Goal: Information Seeking & Learning: Learn about a topic

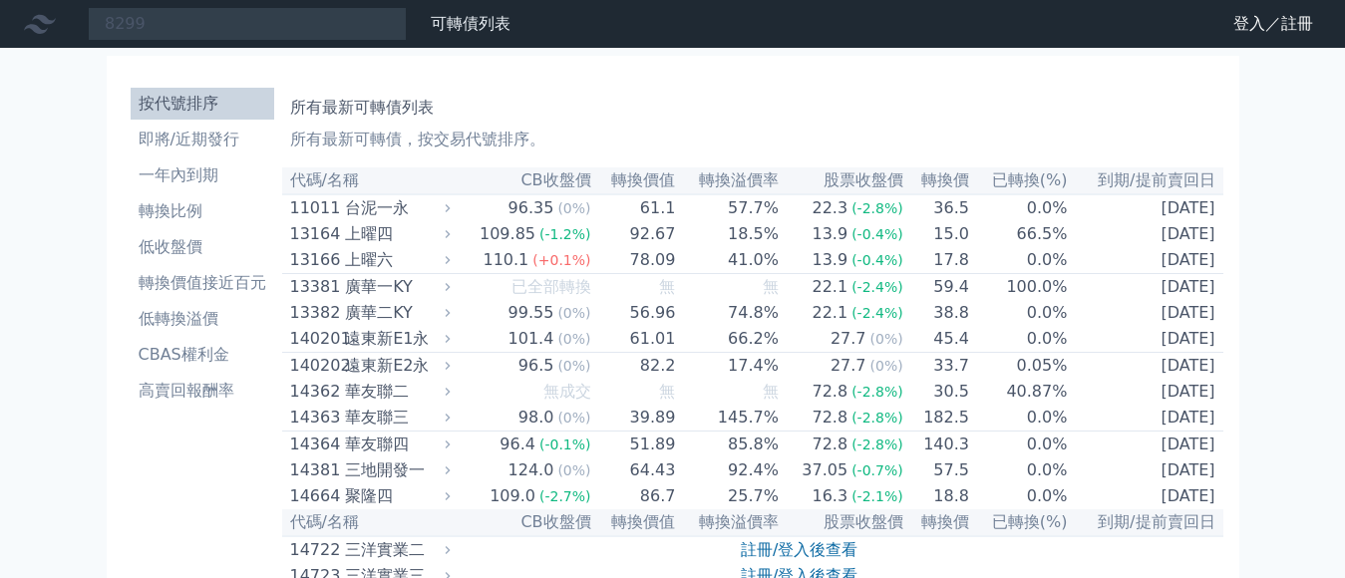
click at [169, 26] on input "8299" at bounding box center [247, 24] width 319 height 34
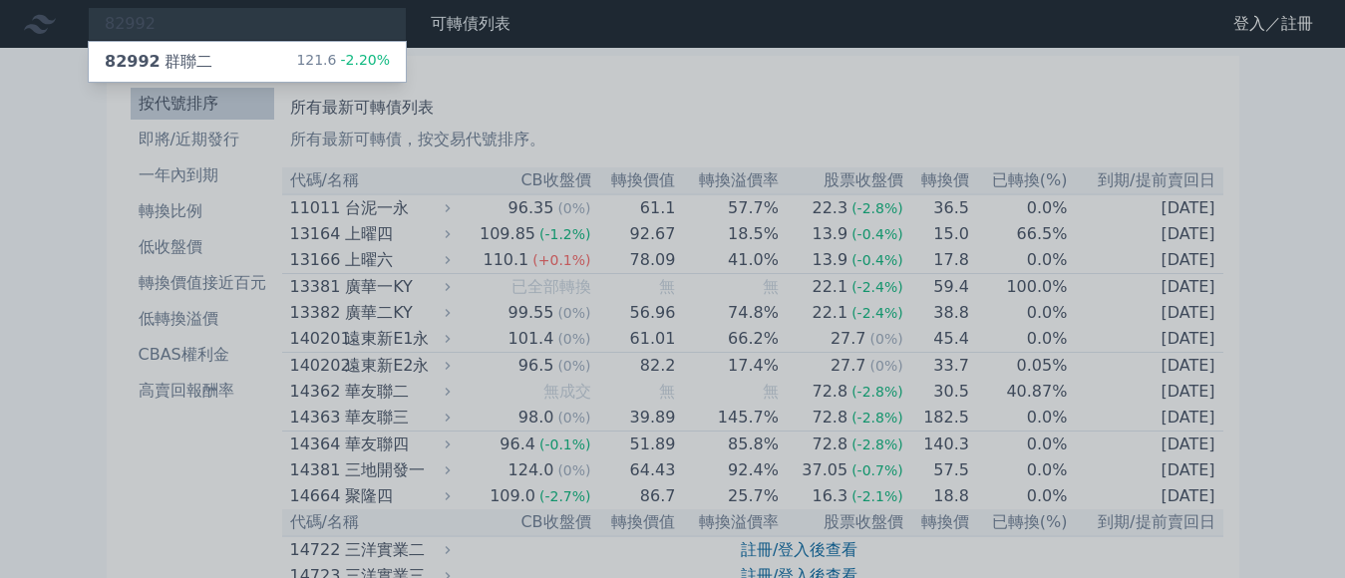
type input "82992"
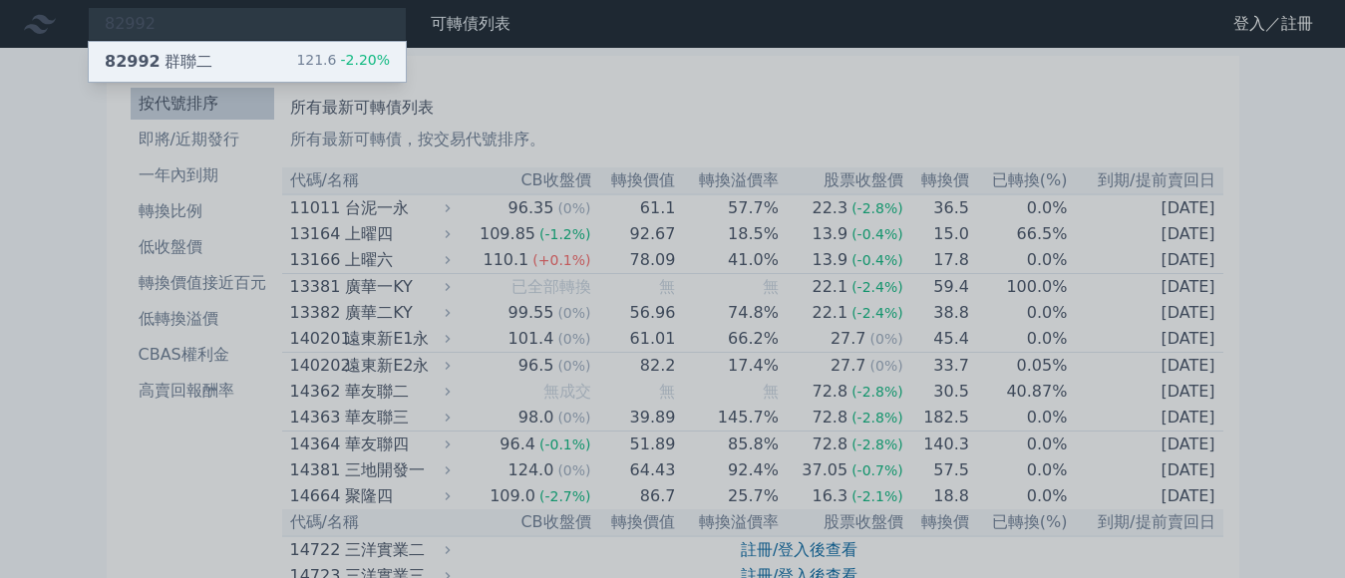
click at [296, 54] on div "121.6 -2.20%" at bounding box center [343, 62] width 94 height 24
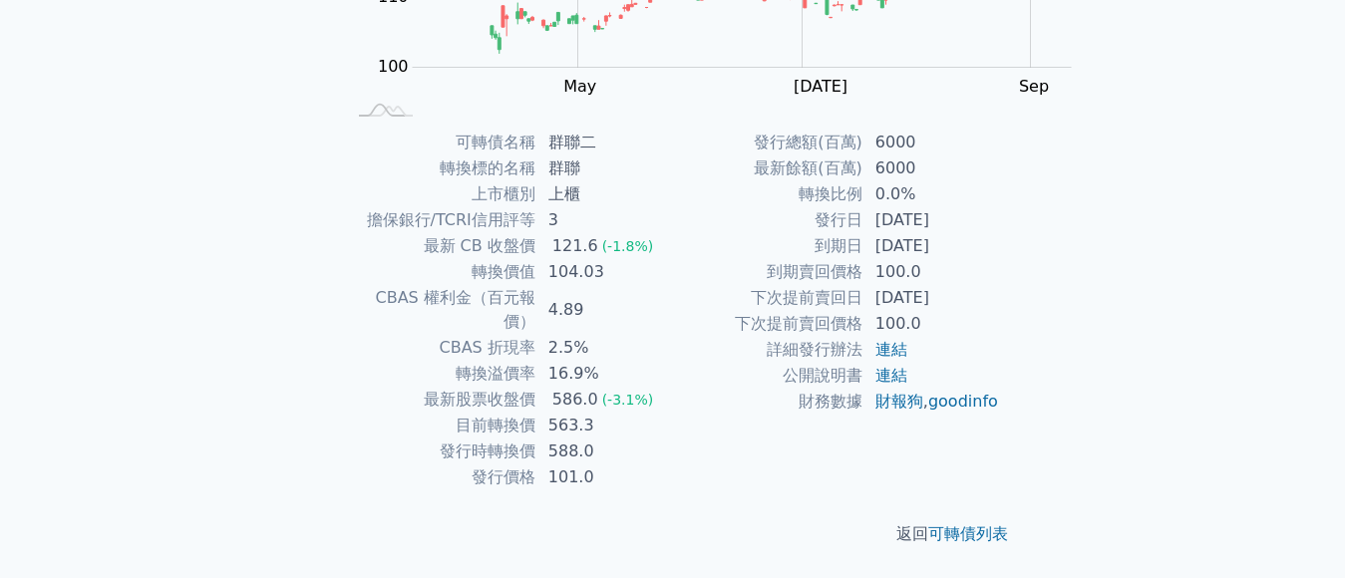
scroll to position [544, 0]
drag, startPoint x: 797, startPoint y: 195, endPoint x: 523, endPoint y: 192, distance: 274.1
click at [523, 413] on tr "目前轉換價 563.3" at bounding box center [509, 426] width 327 height 26
click at [980, 155] on td "6000" at bounding box center [931, 143] width 137 height 26
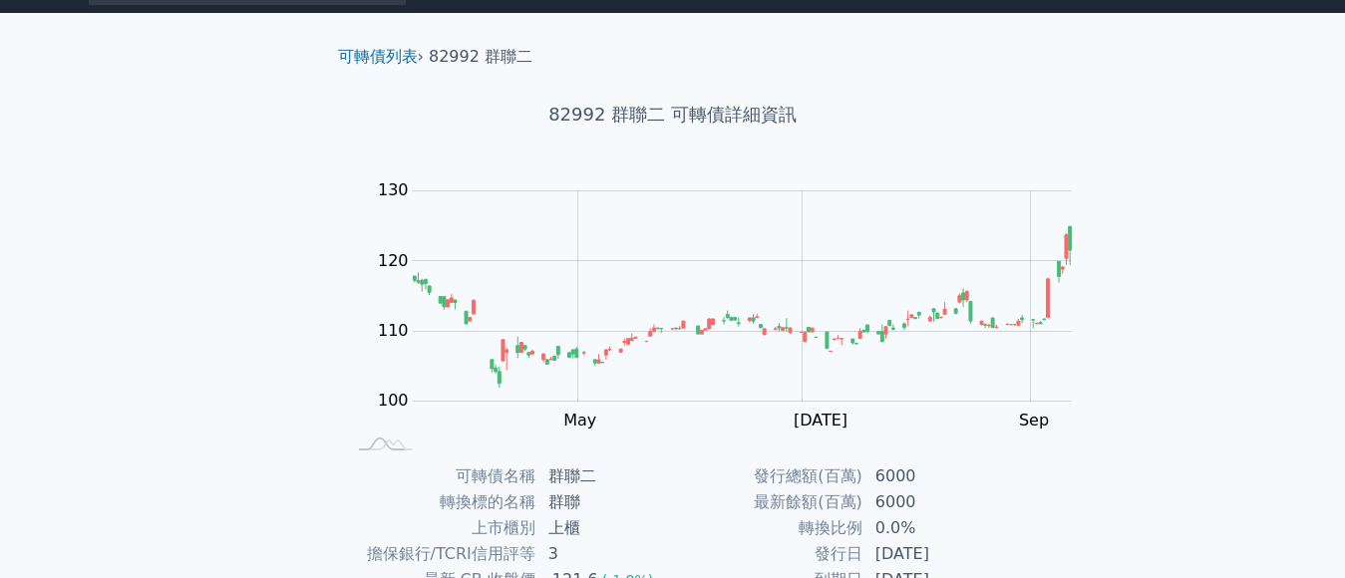
scroll to position [0, 0]
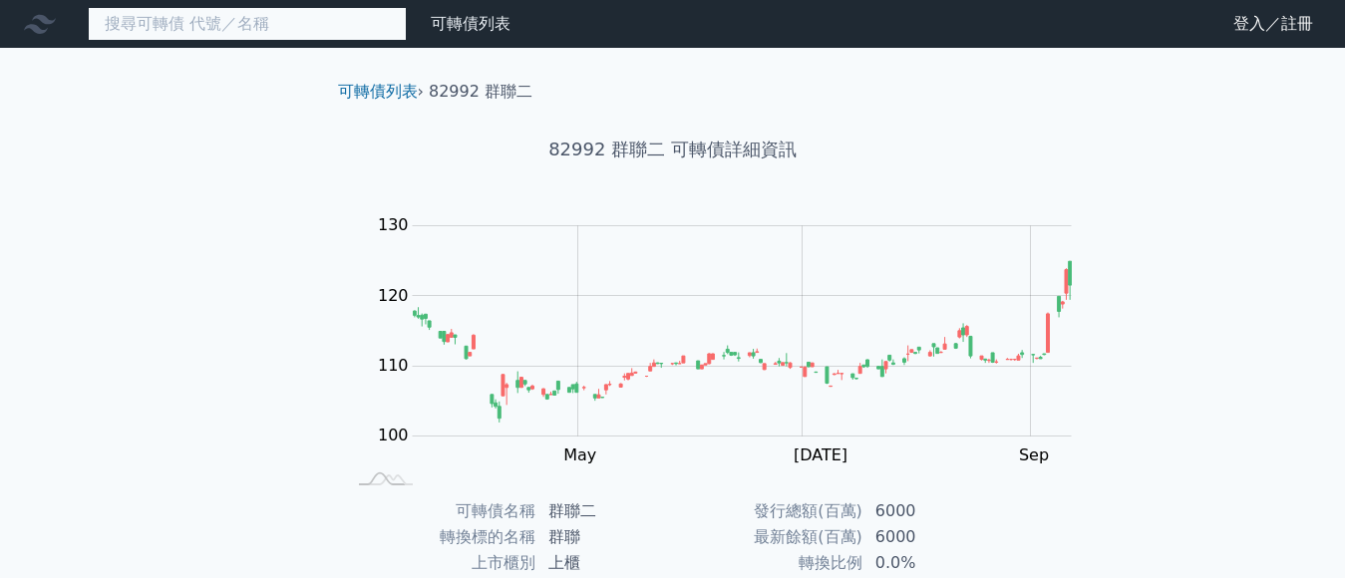
click at [145, 24] on input at bounding box center [247, 24] width 319 height 34
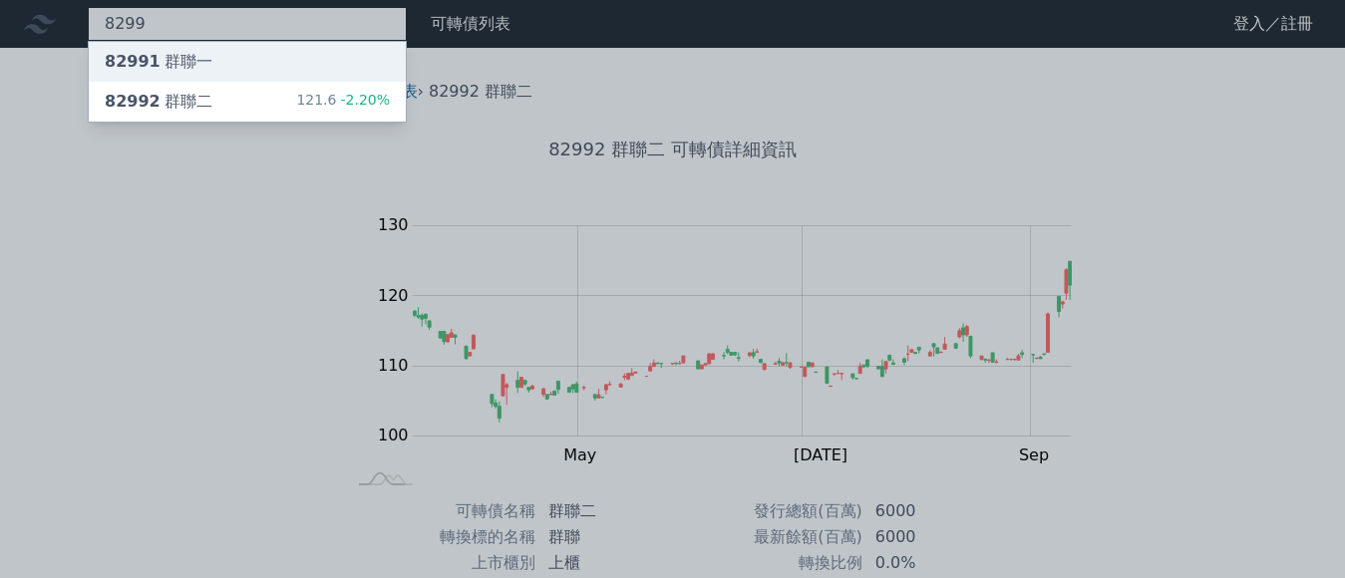
type input "8299"
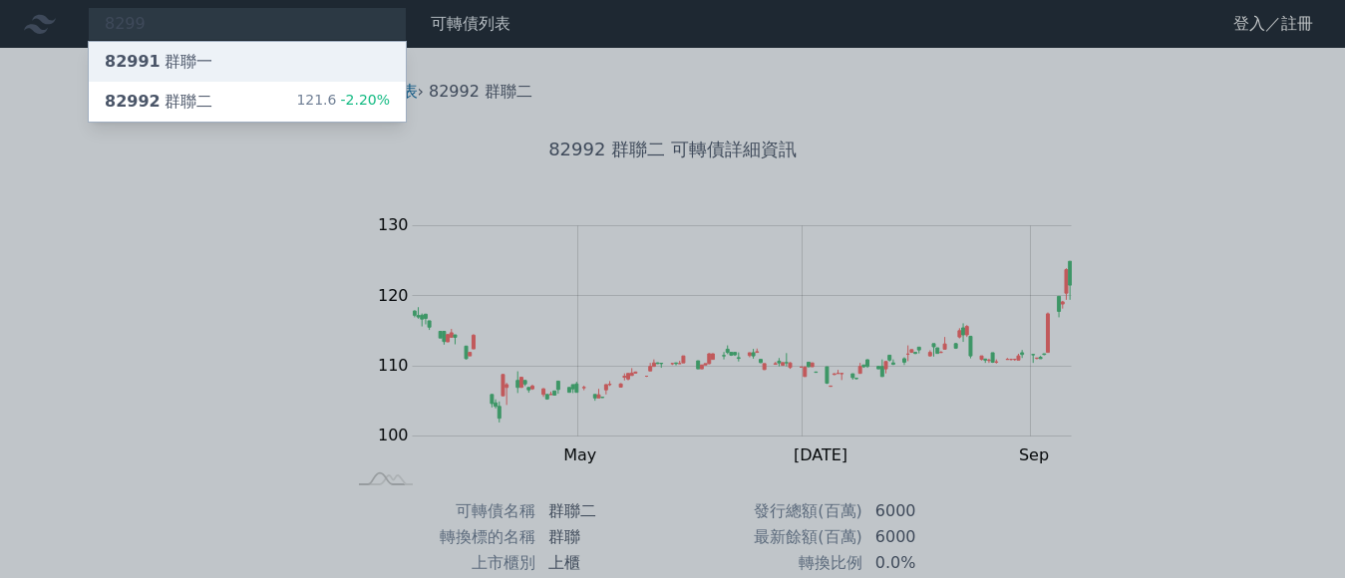
click at [172, 60] on div "82991 群聯一" at bounding box center [247, 62] width 317 height 40
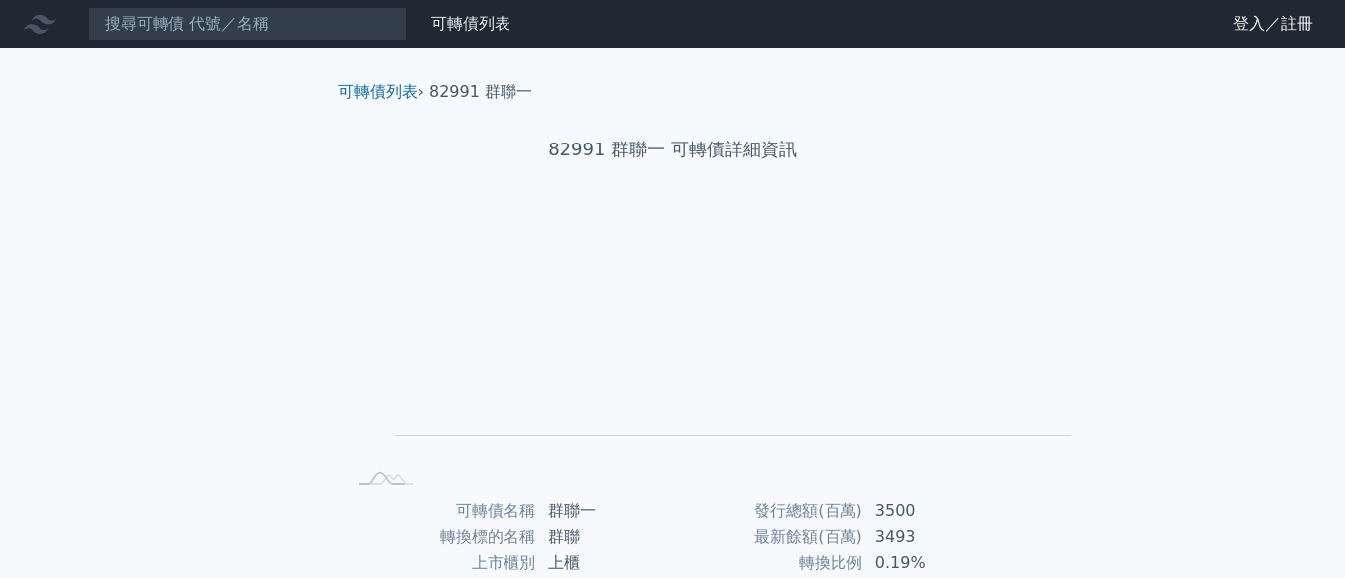
click at [165, 6] on nav "可轉債列表 財務數據 可轉債列表 財務數據 登入／註冊 登入／註冊" at bounding box center [672, 24] width 1345 height 48
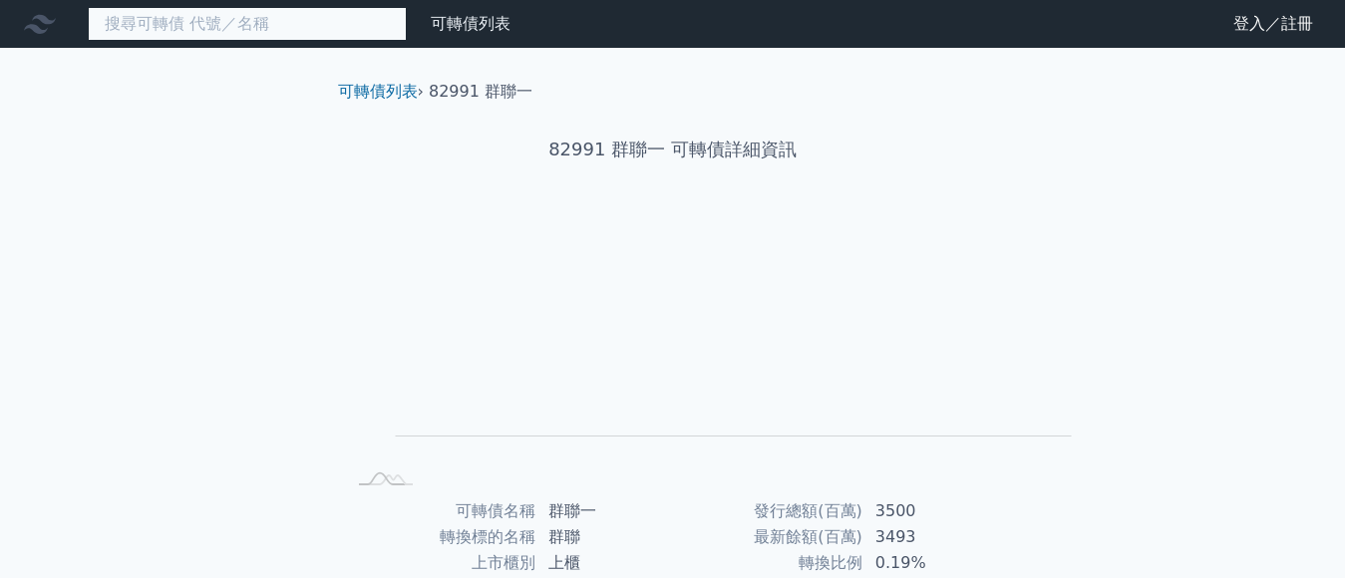
click at [164, 16] on input at bounding box center [247, 24] width 319 height 34
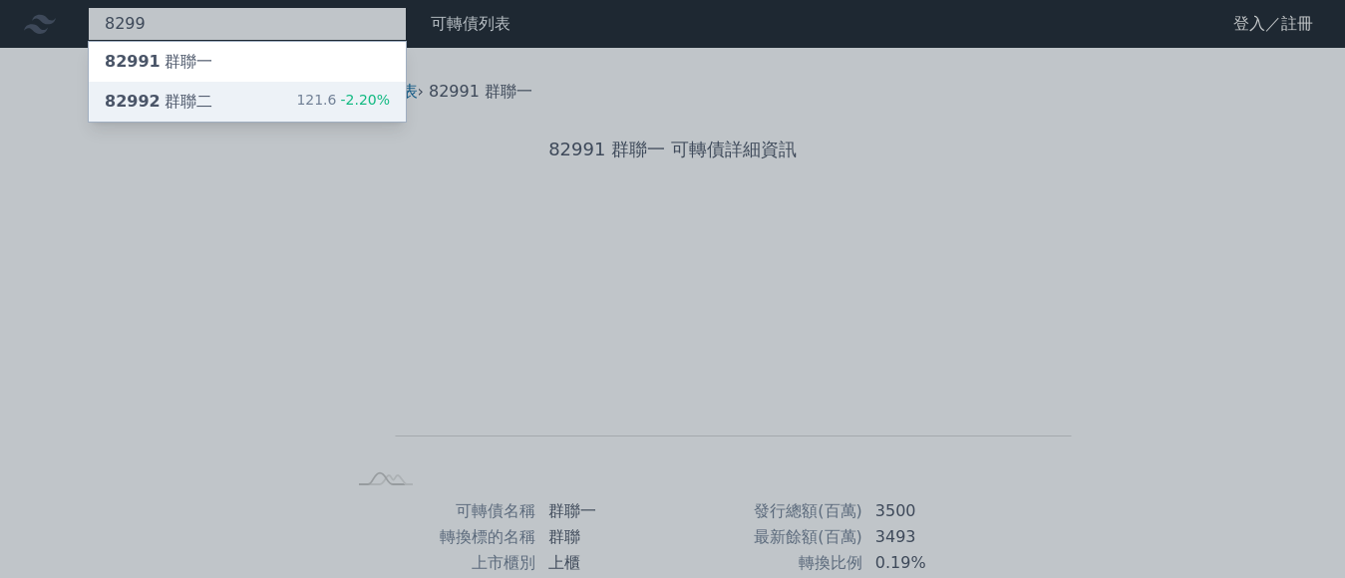
type input "8299"
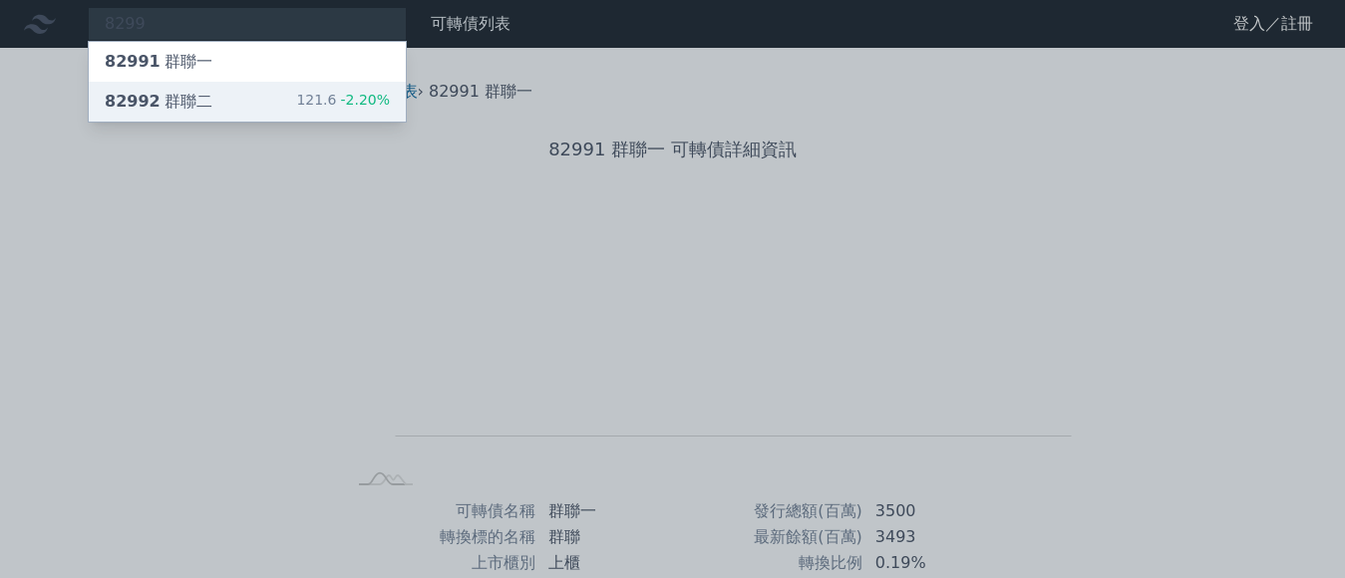
click at [296, 92] on div "121.6 -2.20%" at bounding box center [343, 102] width 94 height 24
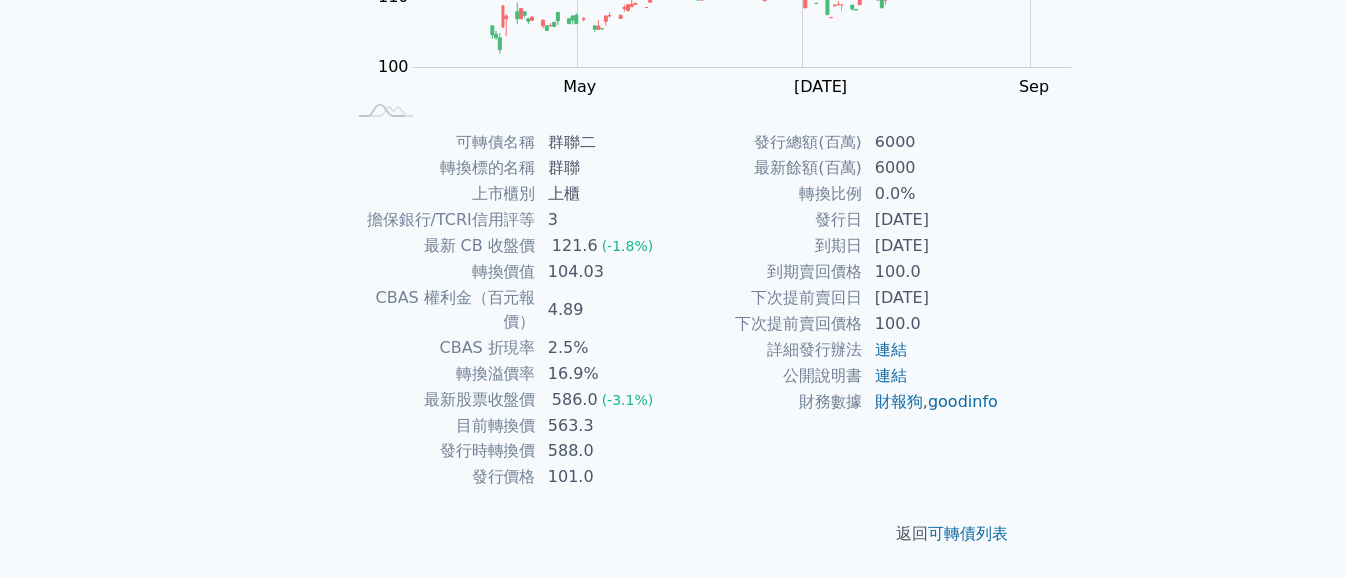
scroll to position [544, 0]
click at [875, 385] on link "連結" at bounding box center [891, 375] width 32 height 19
click at [1000, 207] on td "0.0%" at bounding box center [931, 194] width 137 height 26
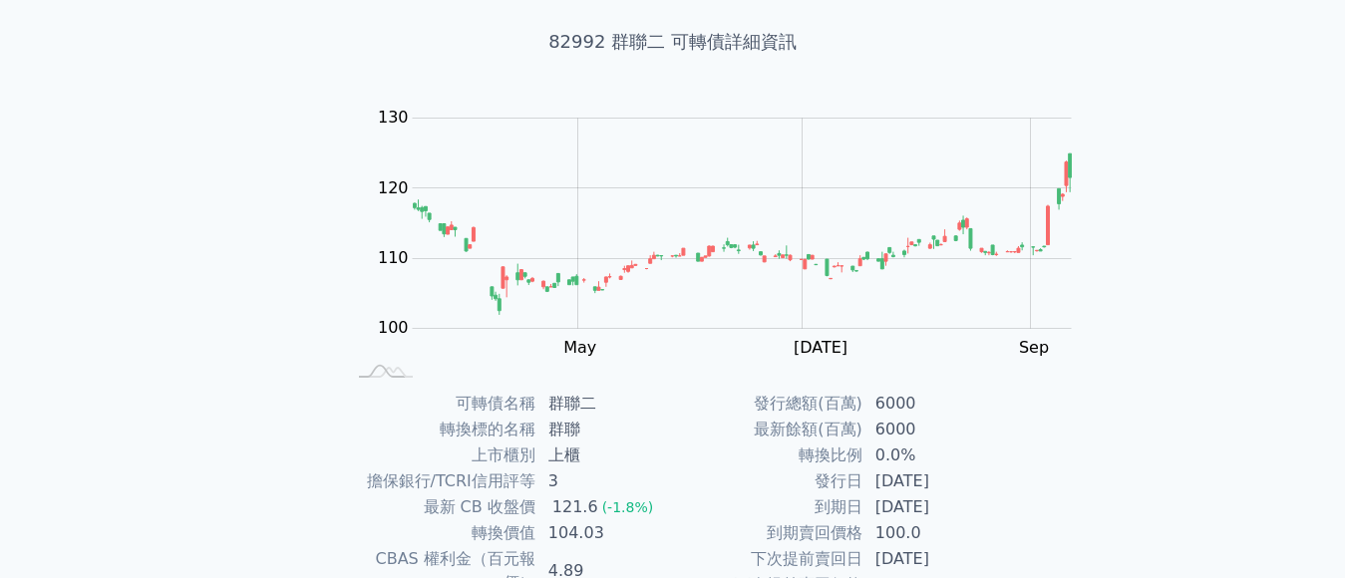
scroll to position [0, 0]
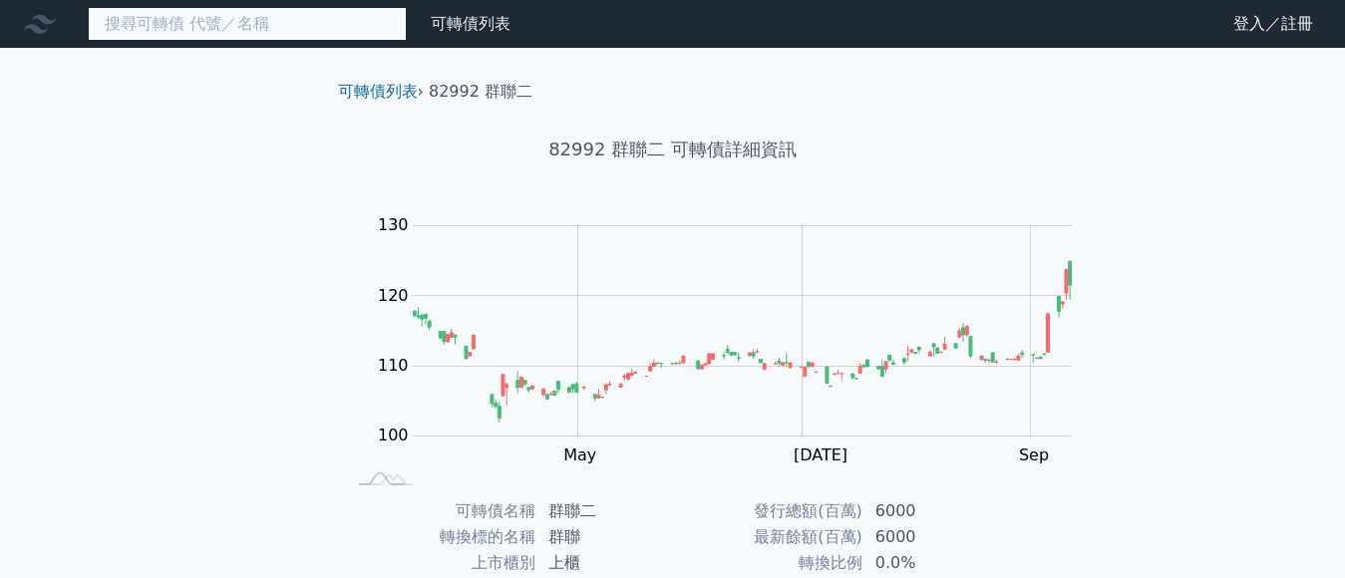
click at [218, 33] on input at bounding box center [247, 24] width 319 height 34
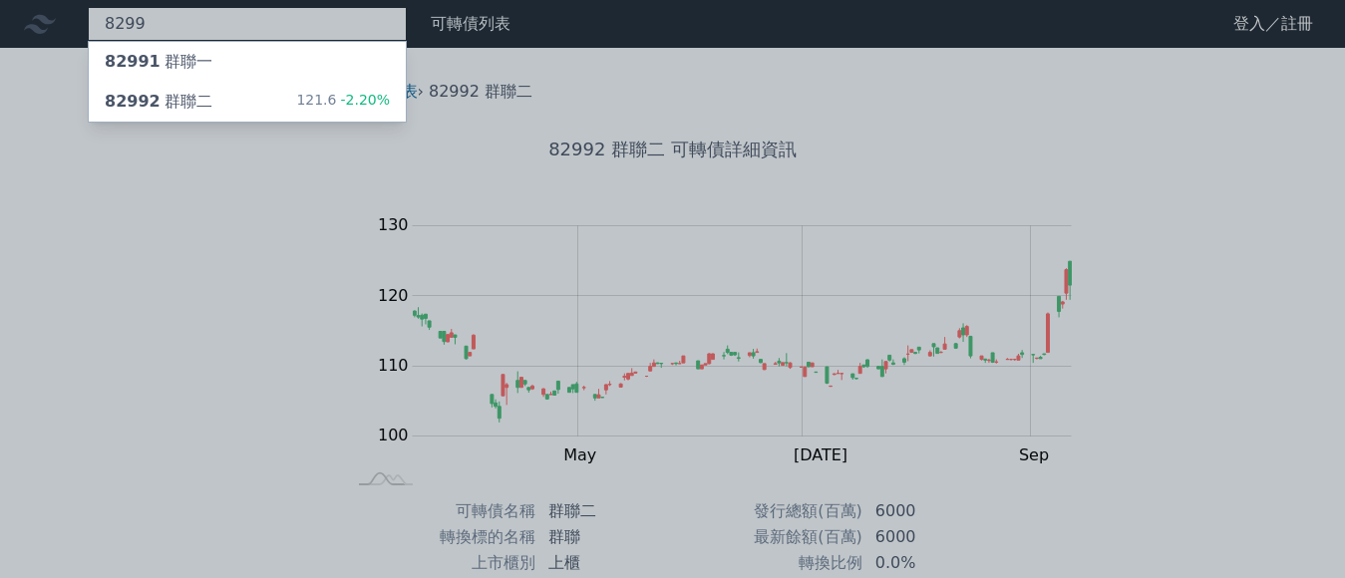
type input "8299"
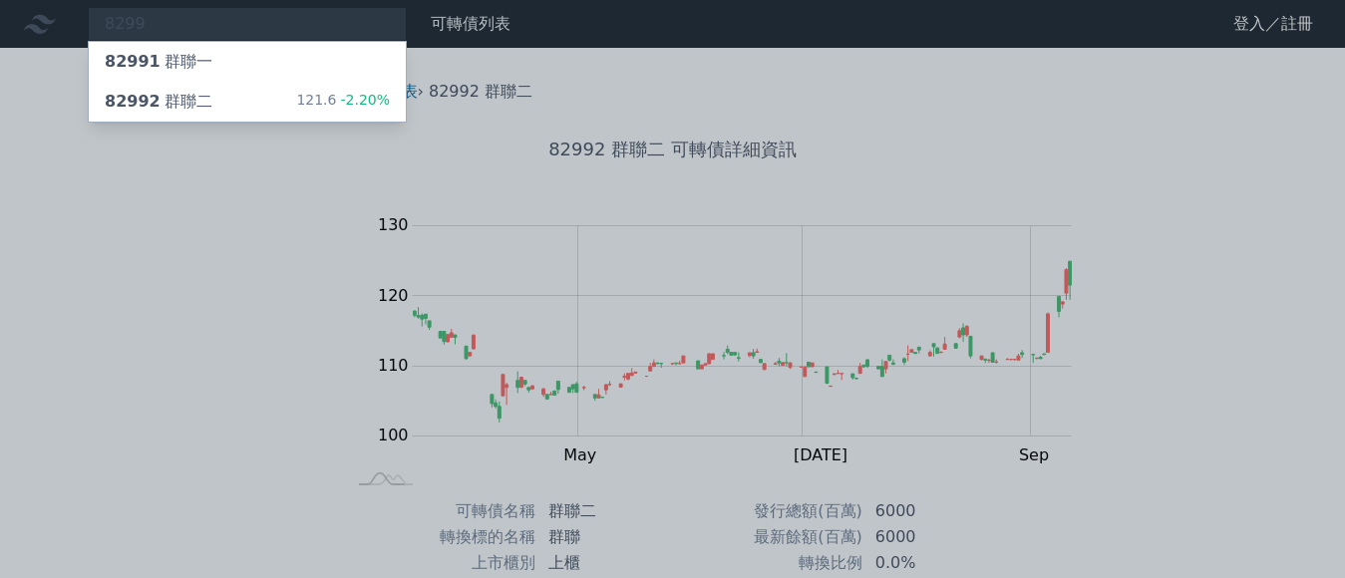
click at [1265, 218] on div at bounding box center [672, 289] width 1345 height 578
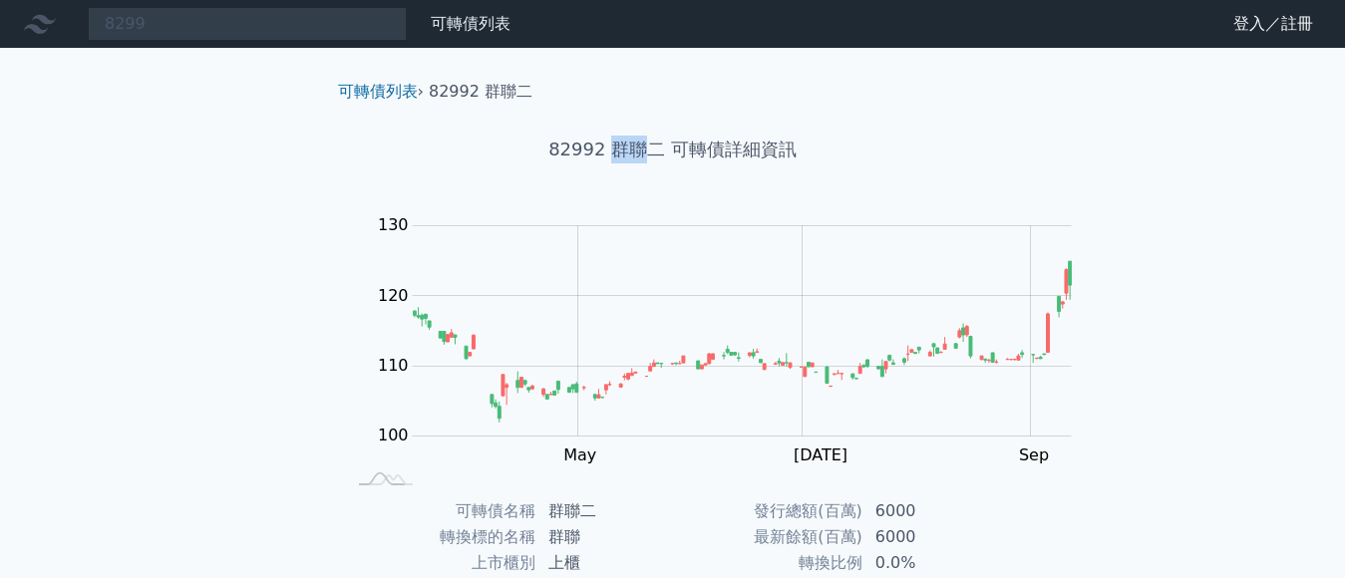
drag, startPoint x: 615, startPoint y: 148, endPoint x: 641, endPoint y: 143, distance: 26.4
click at [641, 143] on h1 "82992 群聯二 可轉債詳細資訊" at bounding box center [673, 150] width 702 height 28
copy h1 "群聯"
click at [1202, 354] on div "8299 82991 群聯一 82992 群聯二 121.6 -2.20% 可轉債列表 財務數據 可轉債列表 財務數據 登入／註冊 登入／註冊 可轉債列表 ›…" at bounding box center [672, 473] width 1345 height 947
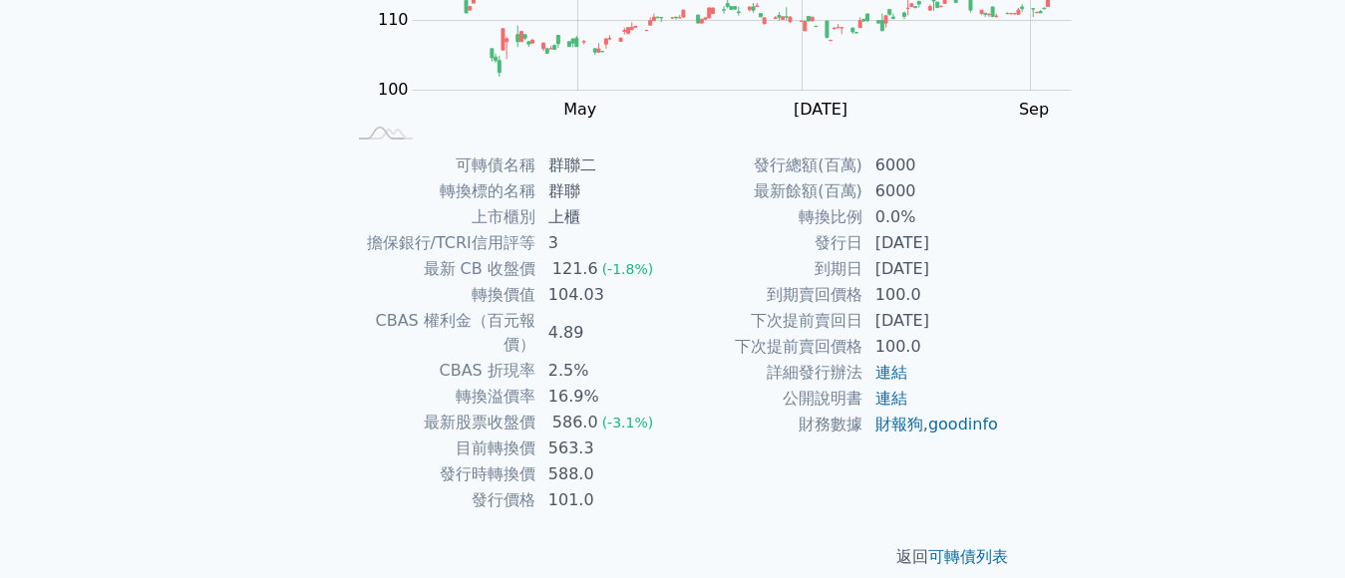
scroll to position [345, 0]
drag, startPoint x: 686, startPoint y: 386, endPoint x: 769, endPoint y: 379, distance: 84.0
click at [673, 437] on td "563.3" at bounding box center [604, 450] width 137 height 26
